Goal: Task Accomplishment & Management: Use online tool/utility

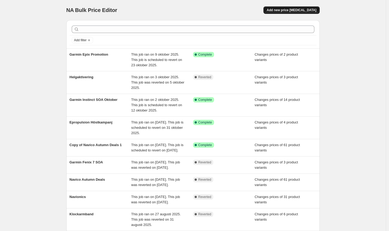
click at [289, 10] on span "Add new price [MEDICAL_DATA]" at bounding box center [291, 10] width 50 height 4
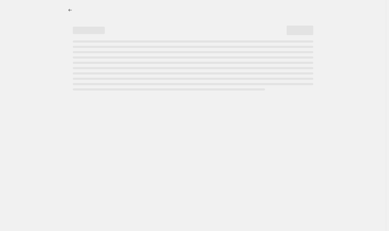
select select "percentage"
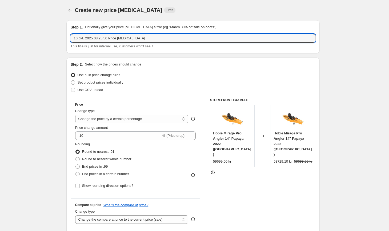
drag, startPoint x: 152, startPoint y: 38, endPoint x: 40, endPoint y: 34, distance: 112.8
type input "Eagle 9 Tripleshot"
click at [104, 86] on label "Set product prices individually" at bounding box center [97, 82] width 53 height 7
click at [71, 81] on input "Set product prices individually" at bounding box center [71, 80] width 0 height 0
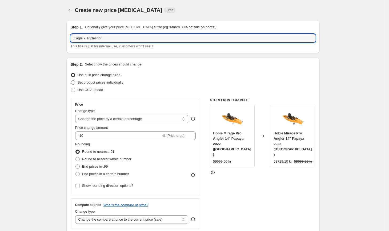
radio input "true"
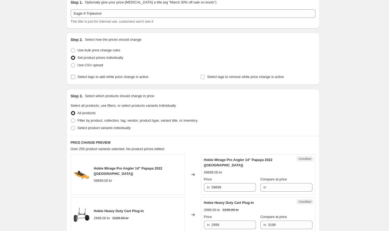
scroll to position [80, 0]
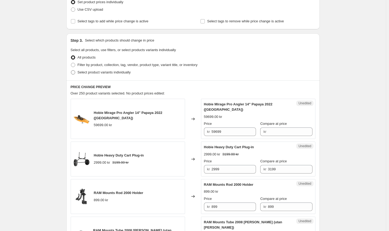
click at [115, 76] on label "Select product variants individually" at bounding box center [101, 72] width 60 height 7
click at [71, 71] on input "Select product variants individually" at bounding box center [71, 70] width 0 height 0
radio input "true"
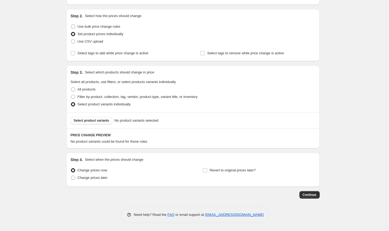
scroll to position [48, 0]
click at [103, 122] on span "Select product variants" at bounding box center [91, 121] width 35 height 4
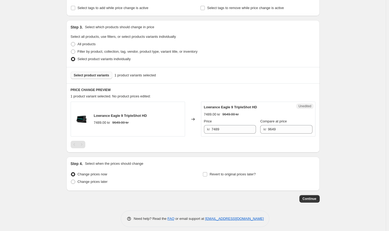
scroll to position [96, 0]
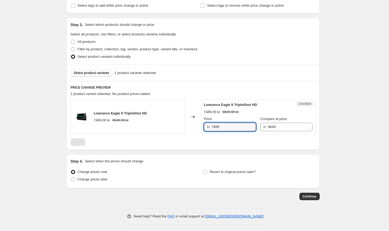
drag, startPoint x: 227, startPoint y: 129, endPoint x: 193, endPoint y: 116, distance: 36.6
click at [193, 116] on div "Lowrance Eagle 9 TripleShot HD 7489.00 kr 9649.00 kr Changed to Unedited Lowran…" at bounding box center [193, 116] width 245 height 35
type input "6989"
click at [238, 145] on div at bounding box center [193, 142] width 245 height 7
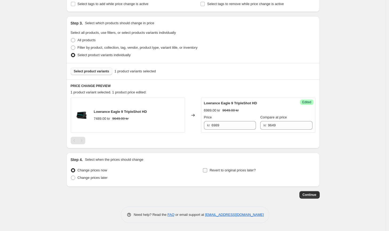
click at [222, 172] on span "Revert to original prices later?" at bounding box center [232, 170] width 46 height 5
click at [207, 172] on input "Revert to original prices later?" at bounding box center [205, 170] width 4 height 4
checkbox input "true"
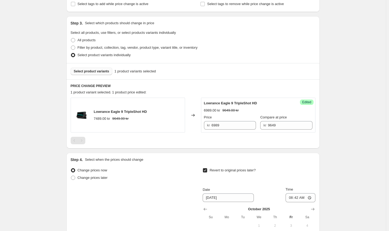
scroll to position [189, 0]
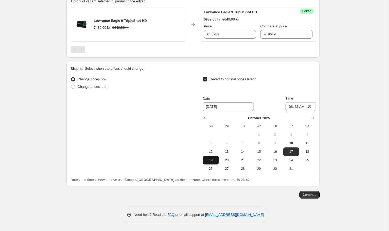
click at [214, 161] on span "19" at bounding box center [211, 160] width 12 height 4
type input "[DATE]"
click at [296, 106] on input "08:42" at bounding box center [300, 106] width 30 height 9
type input "03:42"
type input "23:59"
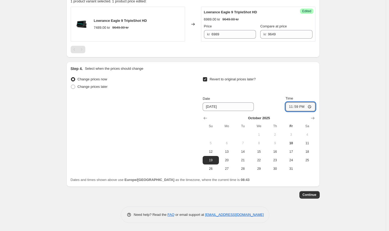
click at [352, 150] on div "Create new price [MEDICAL_DATA]. This page is ready Create new price [MEDICAL_D…" at bounding box center [193, 21] width 386 height 420
click at [313, 194] on span "Continue" at bounding box center [309, 195] width 14 height 4
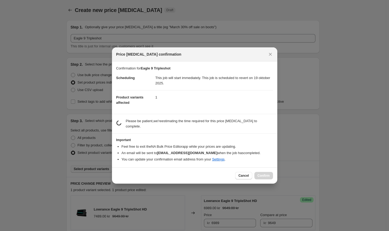
scroll to position [0, 0]
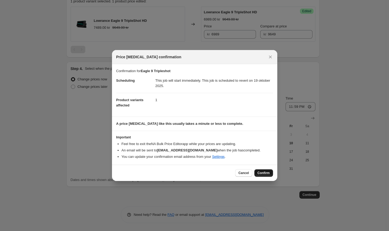
click at [262, 171] on button "Confirm" at bounding box center [263, 172] width 19 height 7
